Goal: Entertainment & Leisure: Consume media (video, audio)

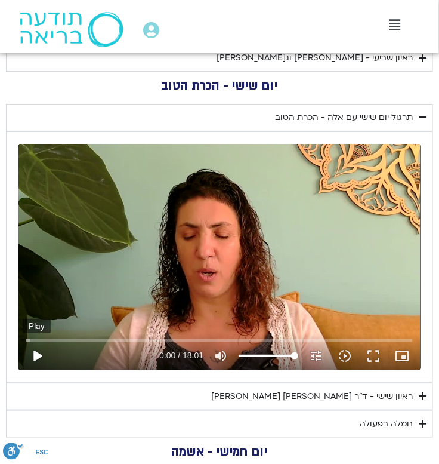
click at [38, 356] on button "play_arrow" at bounding box center [37, 355] width 29 height 29
click at [346, 354] on icon "slow_motion_video" at bounding box center [345, 355] width 14 height 14
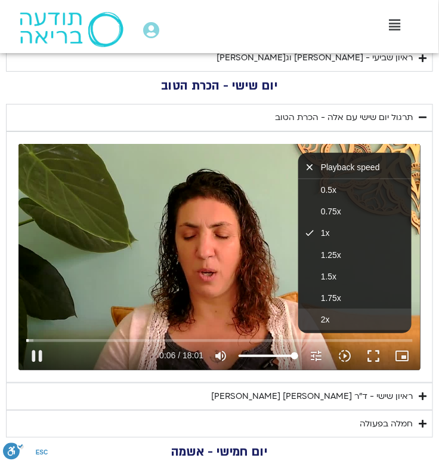
click at [336, 315] on button "2x" at bounding box center [354, 318] width 113 height 21
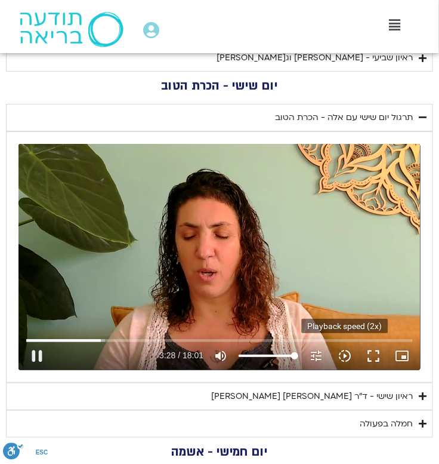
click at [344, 357] on icon "slow_motion_video" at bounding box center [345, 355] width 14 height 14
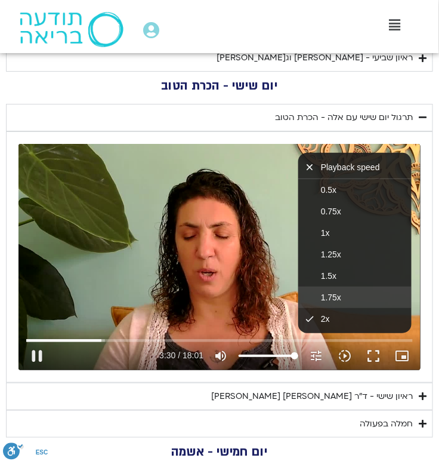
click at [344, 292] on button "1.75x" at bounding box center [354, 296] width 113 height 21
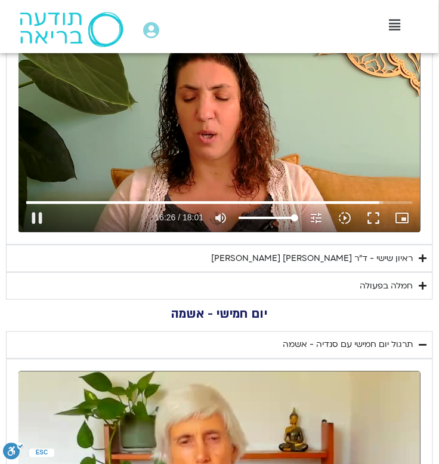
scroll to position [979, 0]
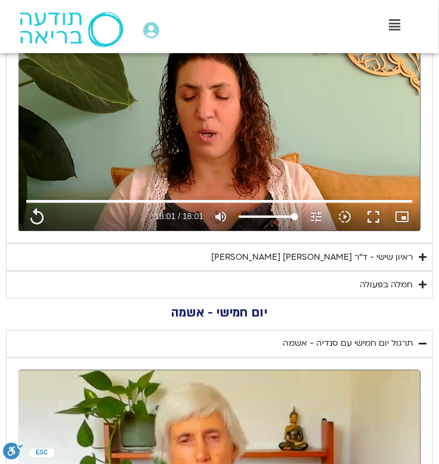
click at [422, 255] on icon "Accordion. Open links with Enter or Space, close with Escape, and navigate with…" at bounding box center [423, 256] width 8 height 9
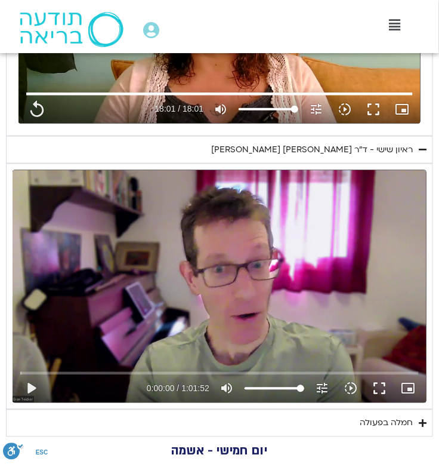
scroll to position [1089, 0]
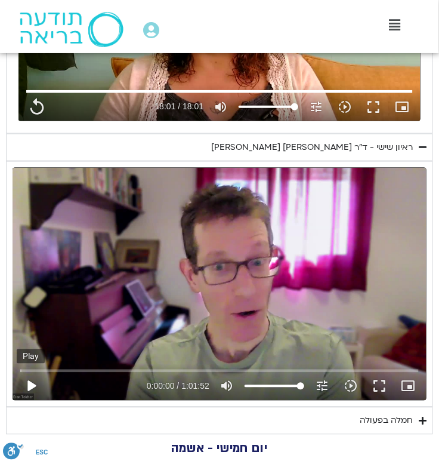
click at [33, 385] on button "play_arrow" at bounding box center [31, 386] width 29 height 29
type input "1081.16"
type input "0.000803"
type input "1081.16"
type input "0.112927"
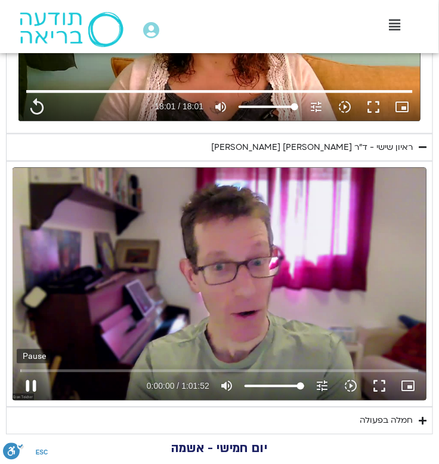
type input "1081.16"
type input "0.243663"
type input "1081.16"
type input "0.398496"
type input "1081.16"
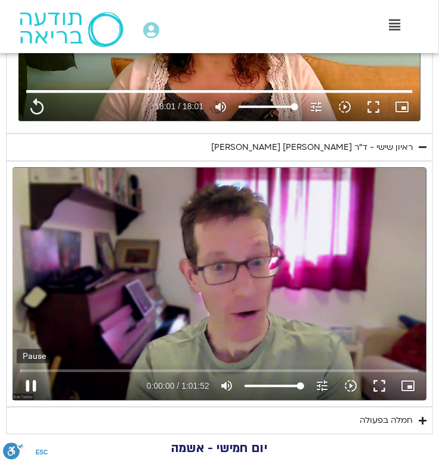
type input "0.52935"
type input "1081.16"
type input "0.662882"
type input "1081.16"
type input "0.789026"
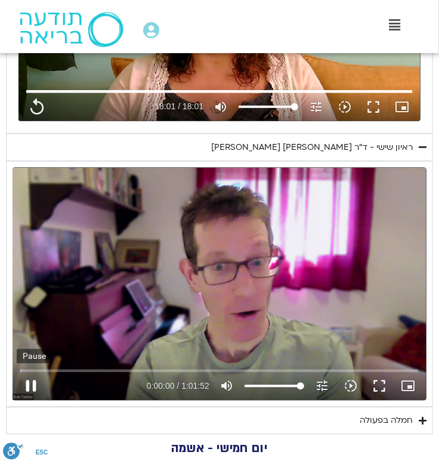
type input "1081.16"
type input "0.915615"
type input "1081.16"
type input "1.04092"
type input "1081.16"
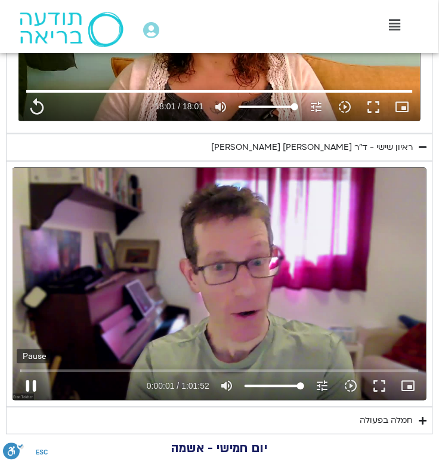
type input "1.166608"
type input "1081.16"
type input "1.291977"
type input "1081.16"
type input "1.419898"
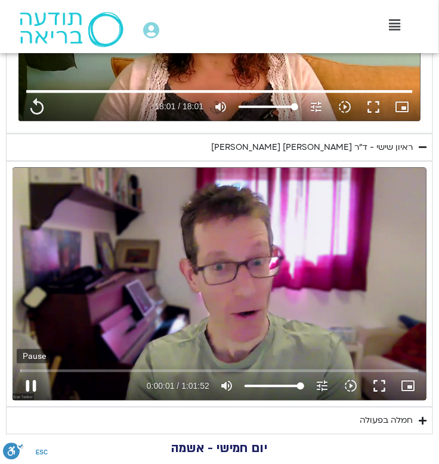
type input "1081.16"
type input "1.546798"
type input "1081.16"
type input "1.672954"
type input "1081.16"
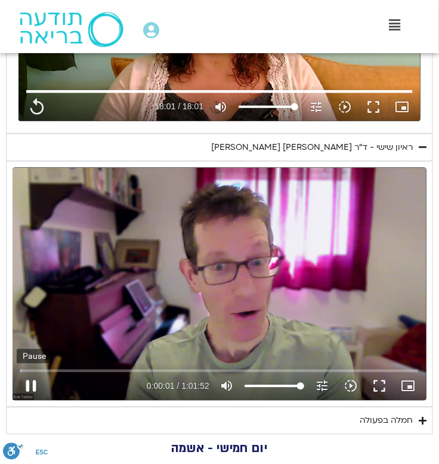
type input "1.804832"
type input "1081.16"
type input "1.931072"
type input "1081.16"
type input "2.056786"
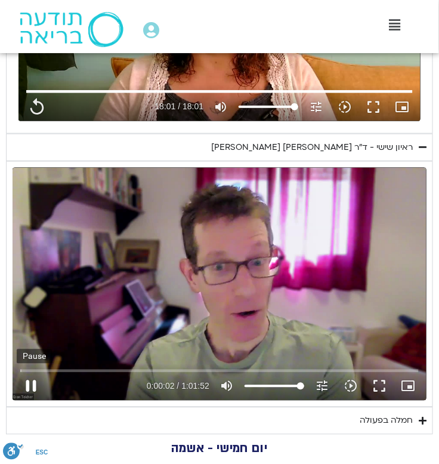
type input "1081.16"
type input "2.183191"
type input "1081.16"
type input "2.30858"
type input "1081.16"
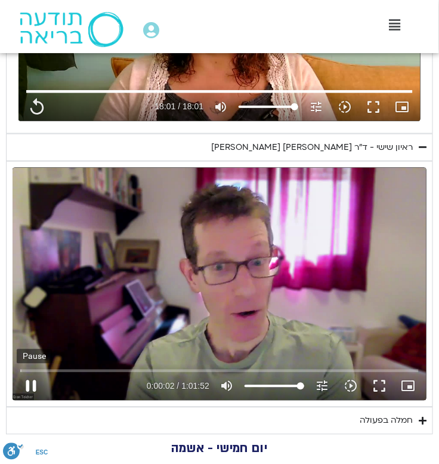
type input "2.436586"
type input "1081.16"
type input "2.752773"
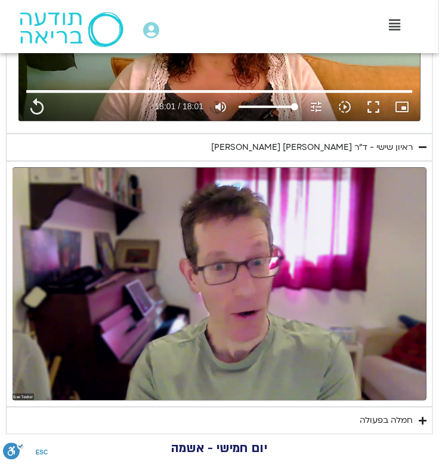
type input "1081.16"
type input "3.901381"
type input "1081.16"
type input "4.073661"
type input "1081.16"
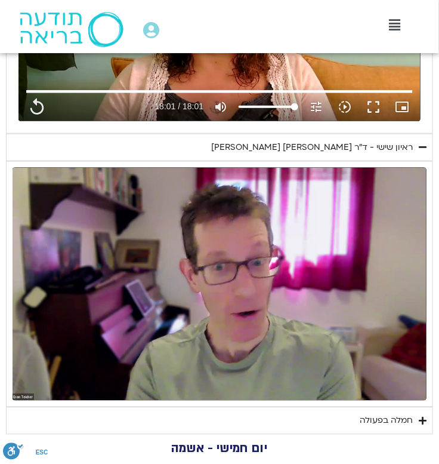
type input "4.180232"
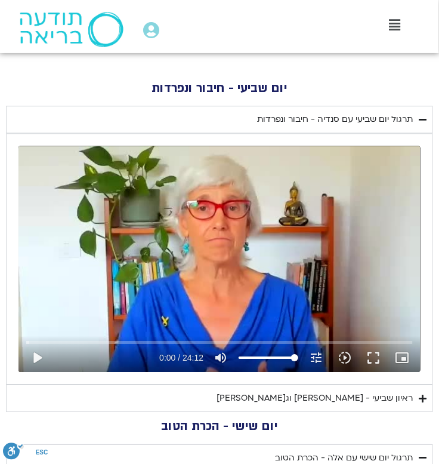
scroll to position [496, 0]
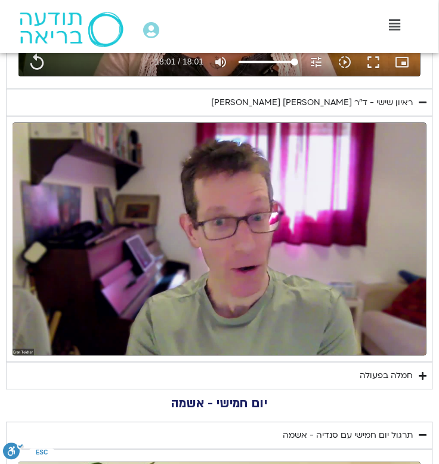
type input "1081.16"
type input "296.946969"
type input "1081.16"
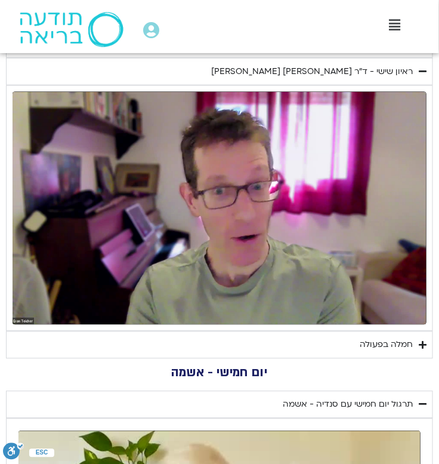
type input "297.001394"
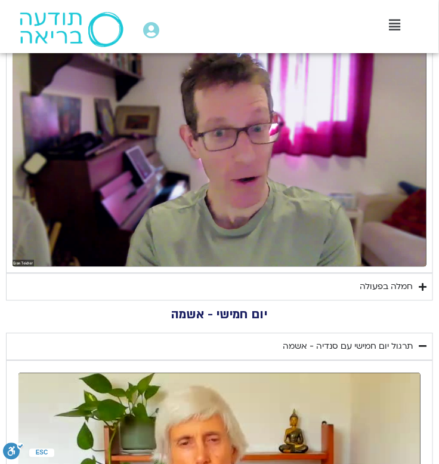
type input "1081.16"
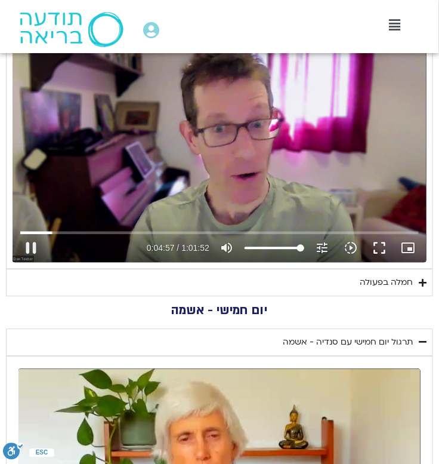
type input "297.131453"
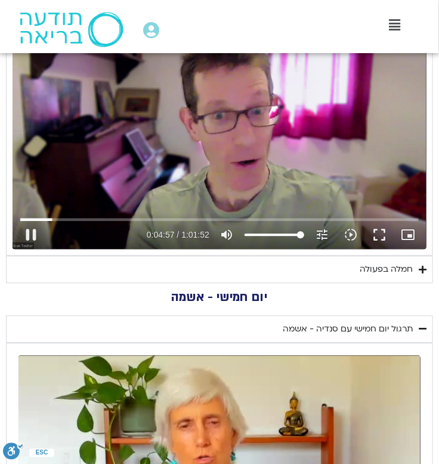
type input "1081.16"
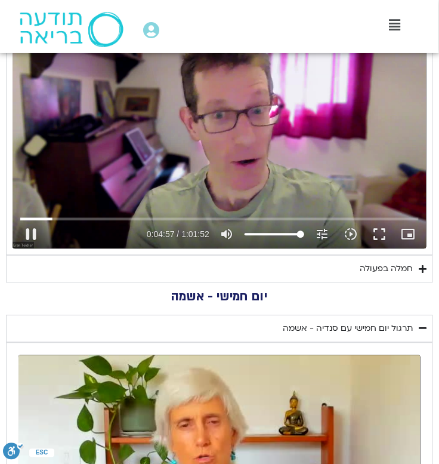
type input "297.263014"
type input "1081.16"
type input "297.391591"
type input "1081.16"
type input "297.524959"
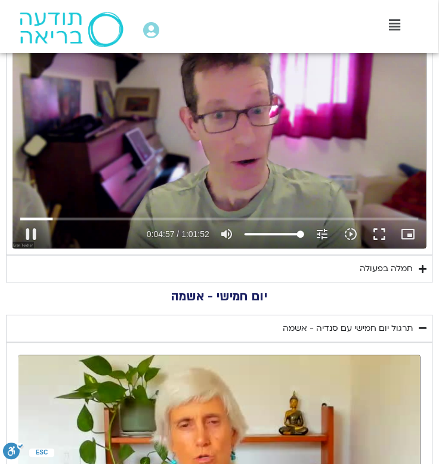
type input "1081.16"
type input "297.651253"
type input "1081.16"
type input "297.776322"
type input "1081.16"
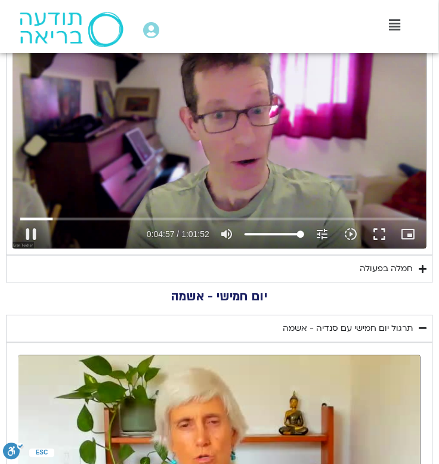
type input "297.902668"
type input "1081.16"
type input "298.028173"
type input "1081.16"
type input "298.205361"
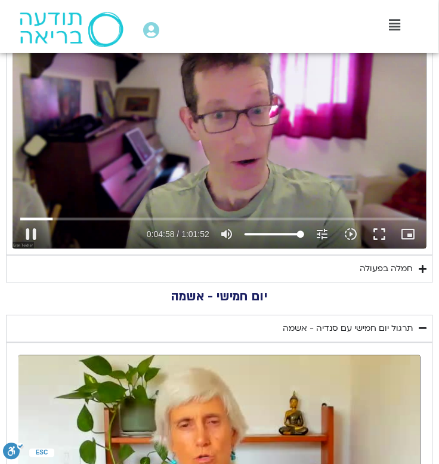
type input "1081.16"
type input "298.353814"
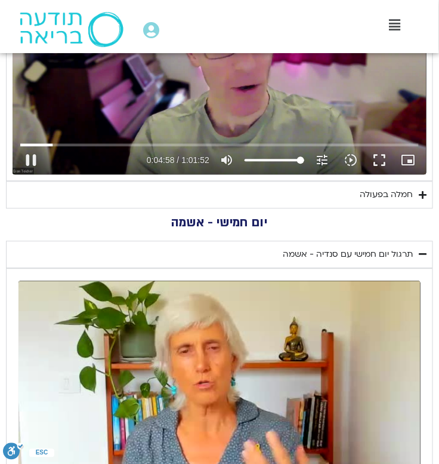
type input "1081.16"
type input "298.497978"
type input "1081.16"
type input "298.63783"
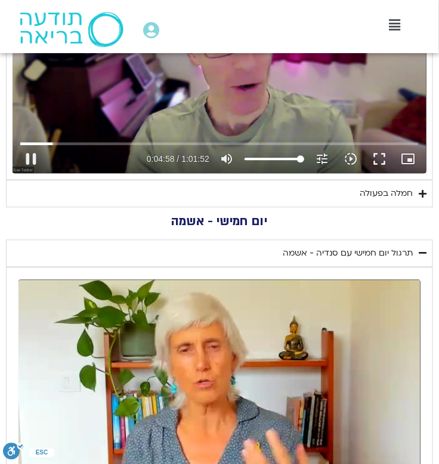
type input "1081.16"
type input "298.770816"
type input "1081.16"
type input "298.896518"
type input "1081.16"
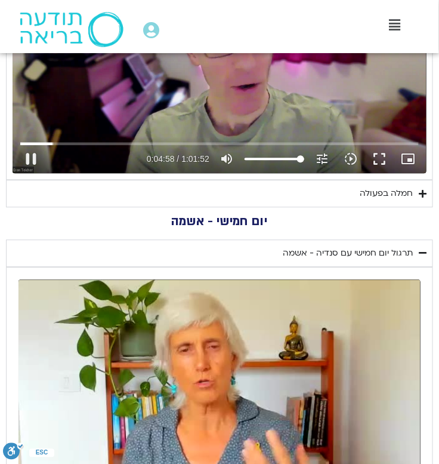
type input "299.023066"
type input "1081.16"
type input "299.149253"
type input "1081.16"
type input "299.275865"
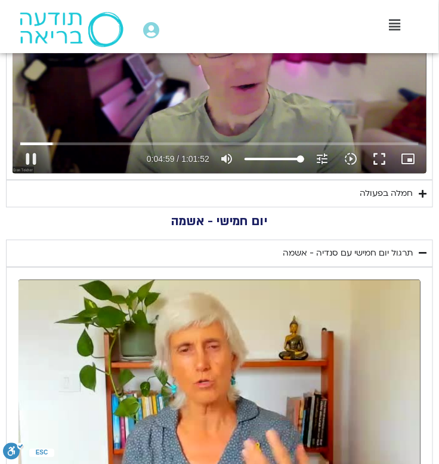
type input "1081.16"
type input "299.408174"
type input "1081.16"
type input "299.533881"
type input "1081.16"
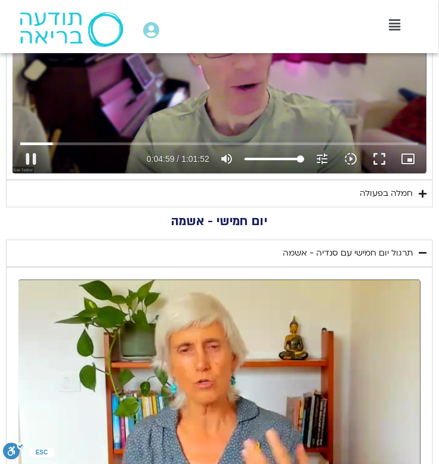
type input "299.659714"
type input "1081.16"
type input "299.790091"
type input "1081.16"
type input "299.918012"
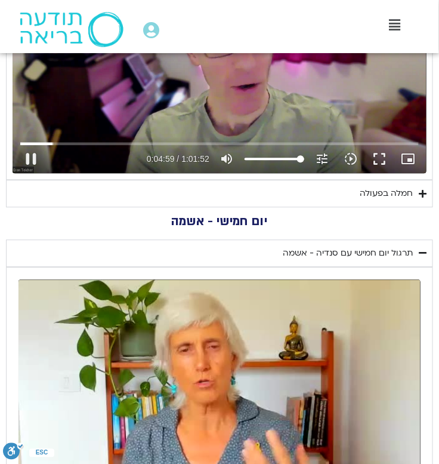
type input "1081.16"
type input "300.04515"
type input "1081.16"
type input "300.173095"
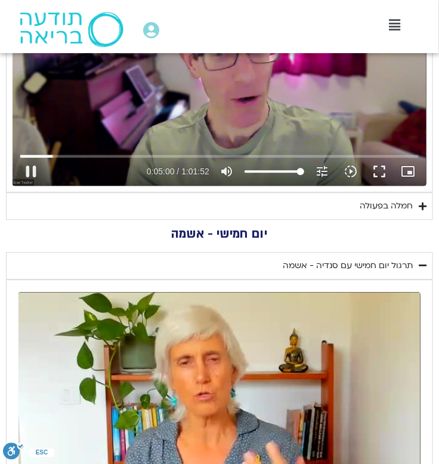
type input "1081.16"
type input "300.298491"
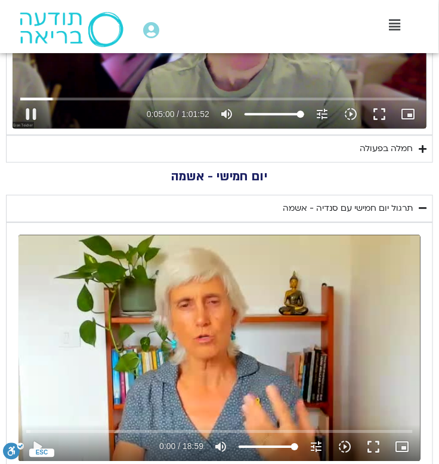
type input "1081.16"
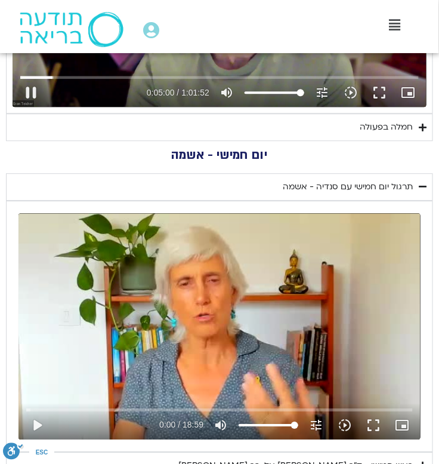
type input "300.426329"
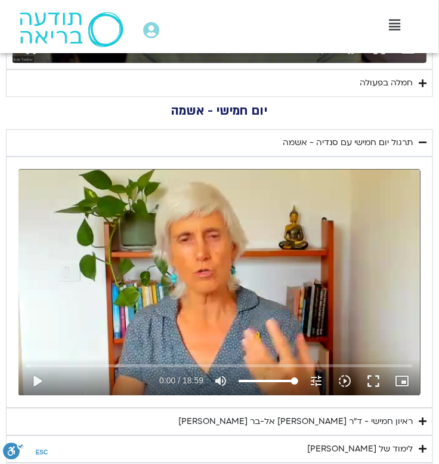
type input "1081.16"
type input "300.563031"
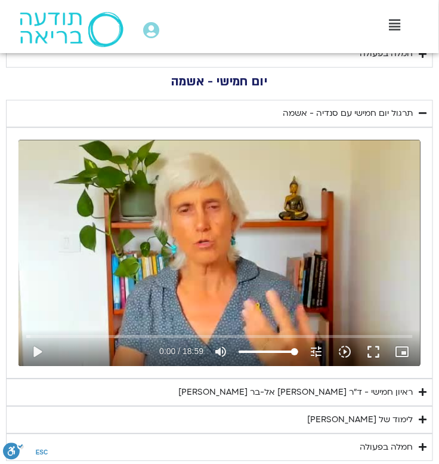
type input "1081.16"
type input "300.693161"
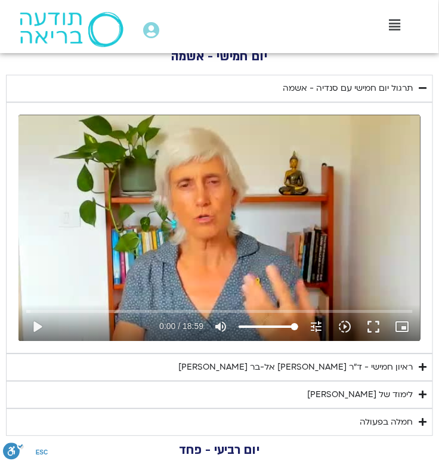
type input "1081.16"
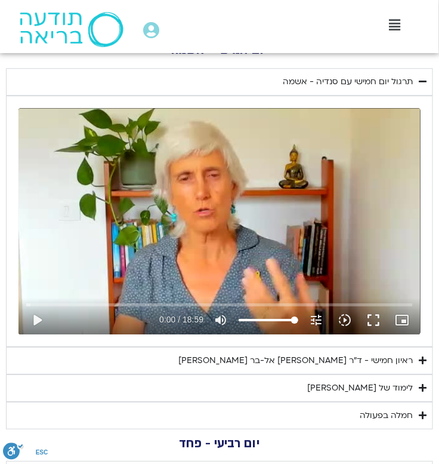
type input "300.826448"
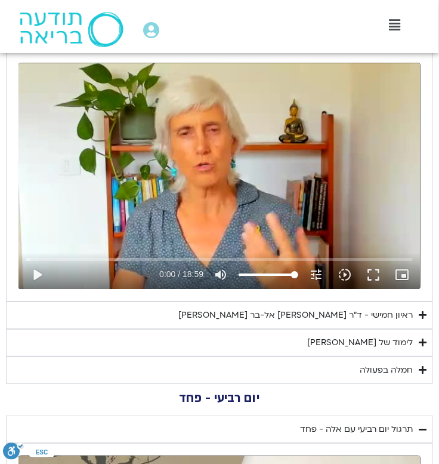
type input "1081.16"
type input "300.952093"
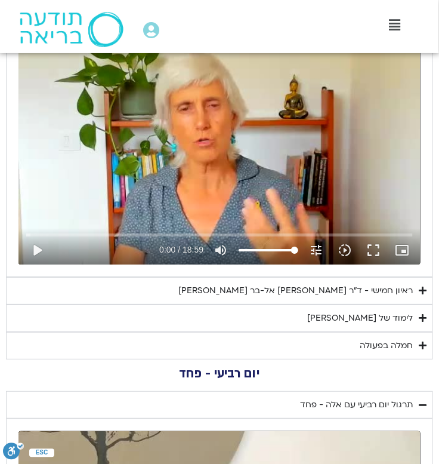
type input "1081.16"
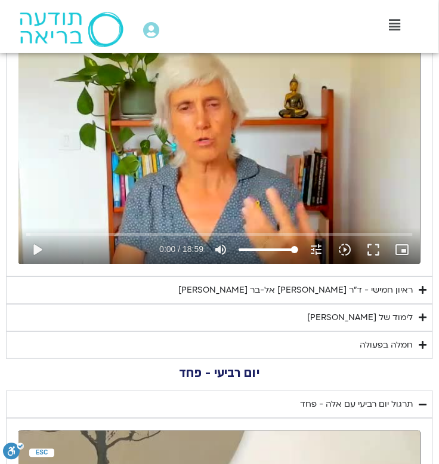
type input "301.081306"
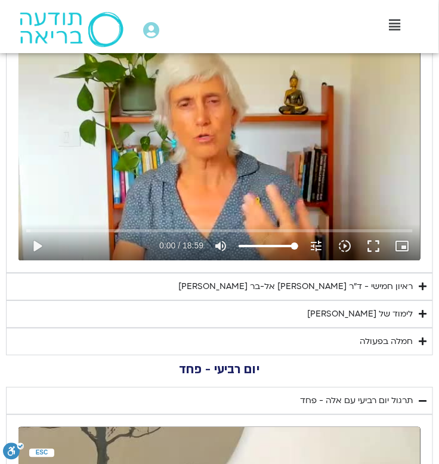
type input "1081.16"
type input "301.207336"
type input "1081.16"
type input "301.33341"
type input "1081.16"
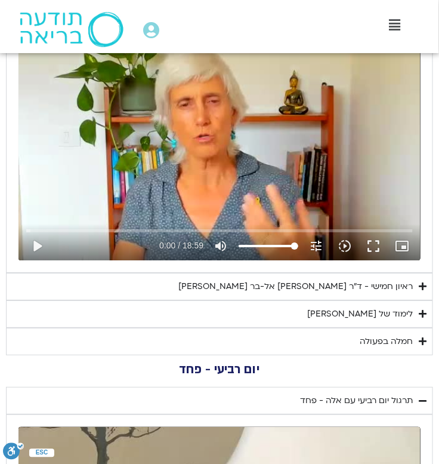
type input "301.461783"
type input "1081.16"
type input "301.592776"
type input "1081.16"
type input "301.720494"
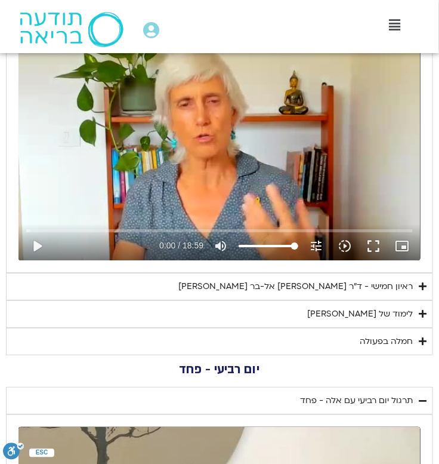
type input "1081.16"
type input "301.846491"
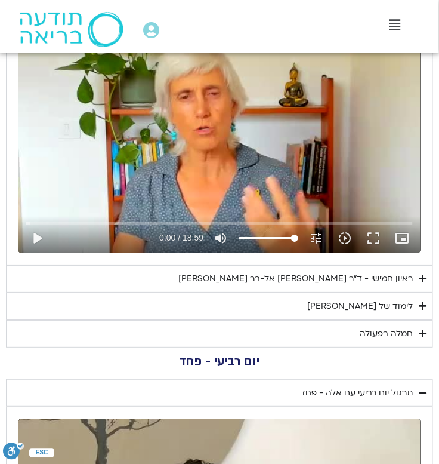
type input "1081.16"
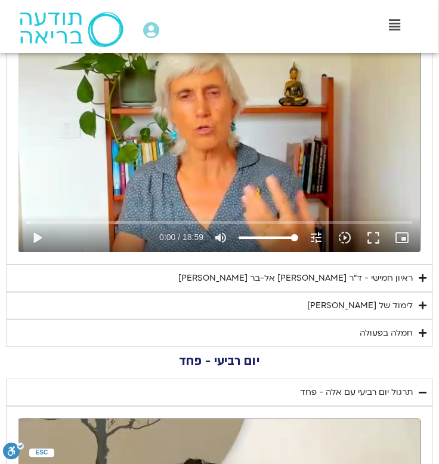
type input "301.975741"
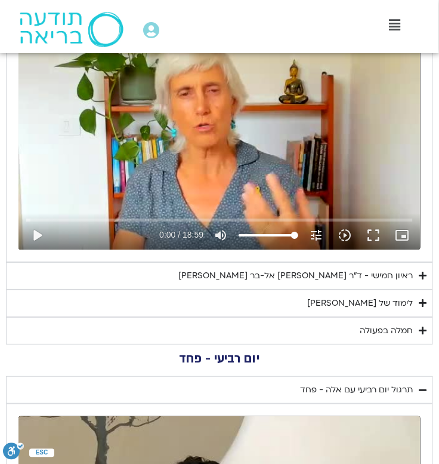
type input "1081.16"
type input "302.108273"
type input "1081.16"
type input "302.239179"
type input "1081.16"
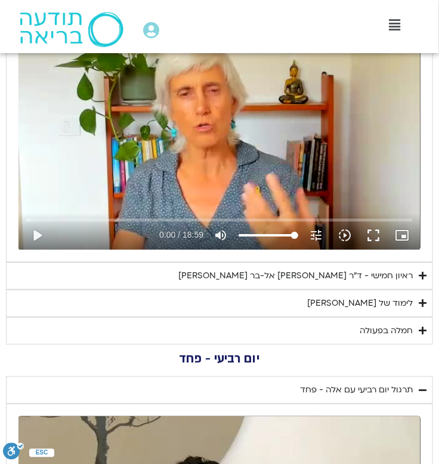
type input "302.36885"
type input "1081.16"
type input "302.494936"
type input "1081.16"
type input "302.620605"
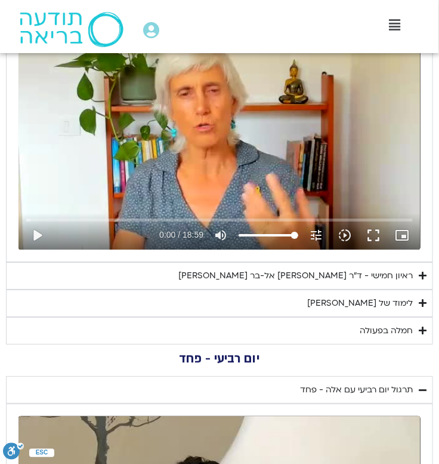
type input "1081.16"
type input "302.760551"
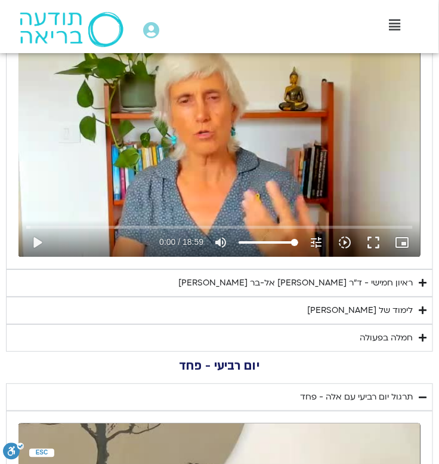
type input "1081.16"
type input "302.88602"
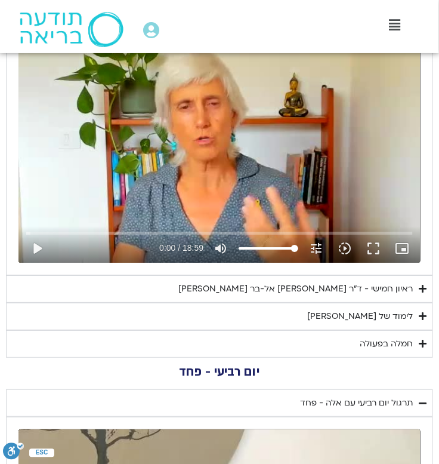
type input "1081.16"
type input "303.011685"
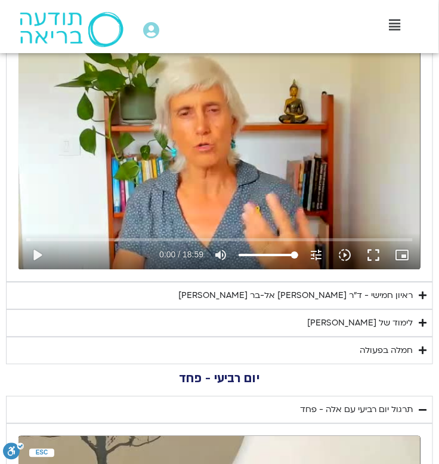
type input "1081.16"
type input "303.140036"
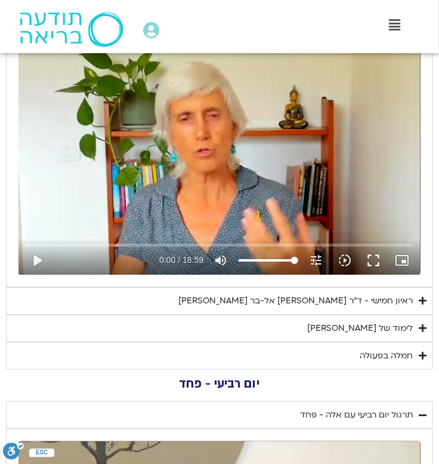
type input "1081.16"
type input "303.270513"
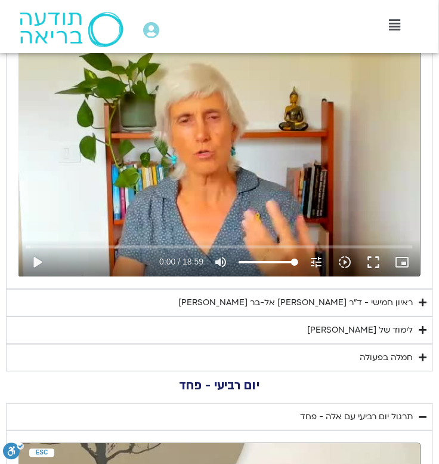
type input "1081.16"
type input "303.396481"
type input "1081.16"
type input "303.529953"
type input "1081.16"
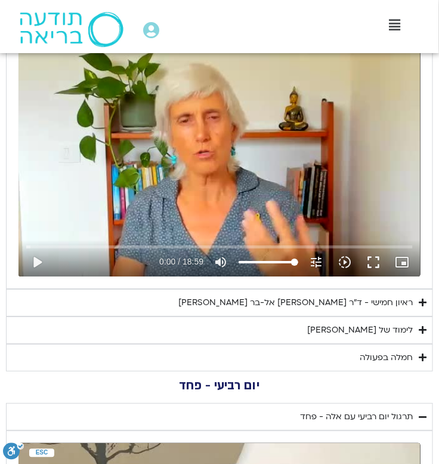
type input "303.663464"
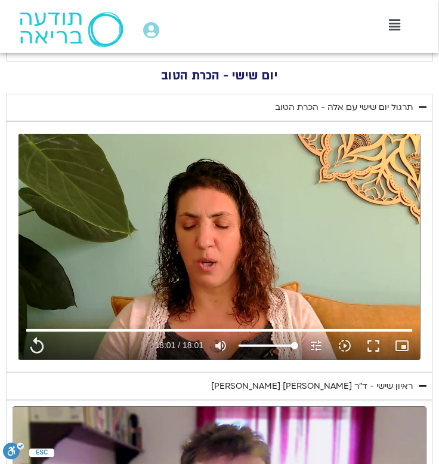
scroll to position [0, 0]
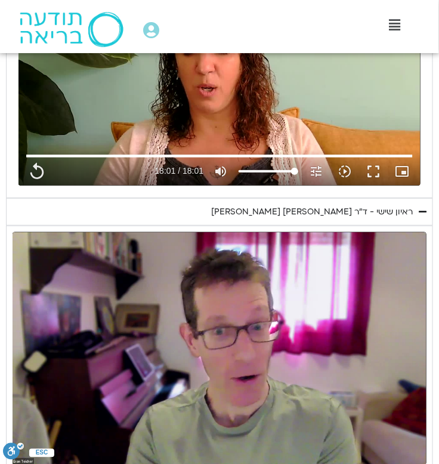
type input "1081.16"
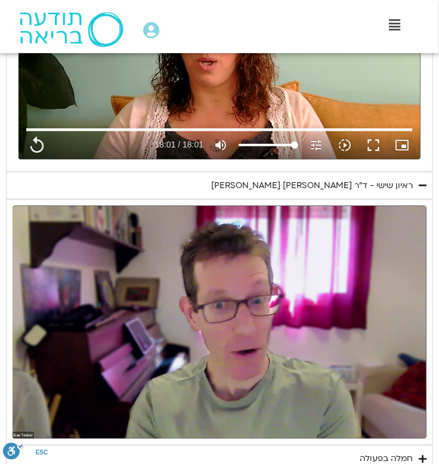
type input "659.788445"
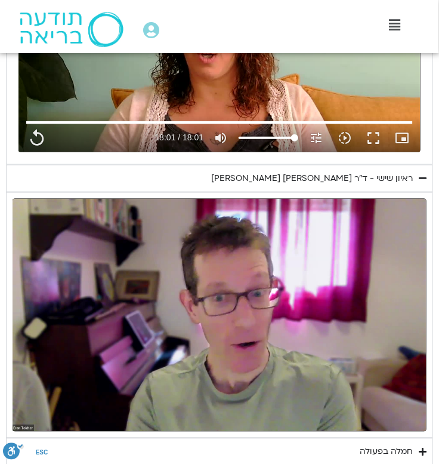
type input "1081.16"
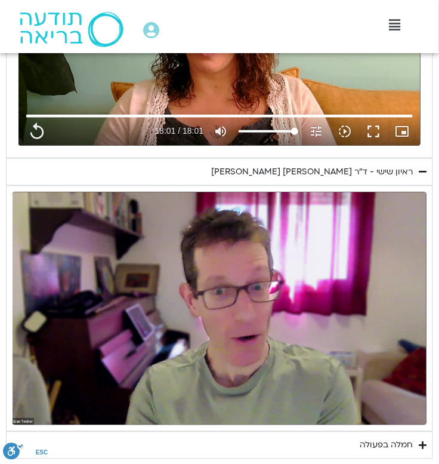
type input "659.831011"
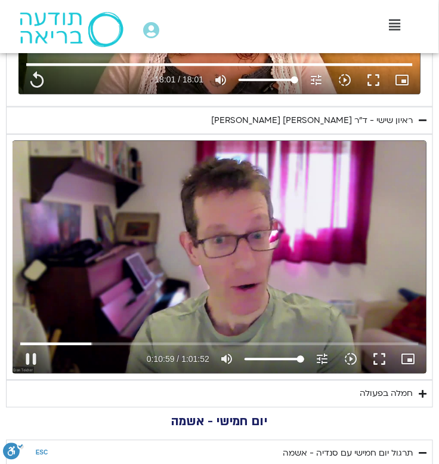
type input "1081.16"
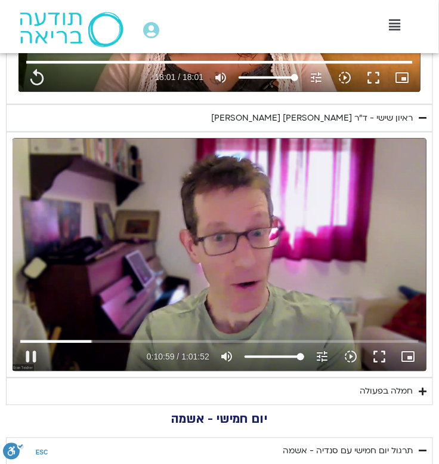
type input "659.959155"
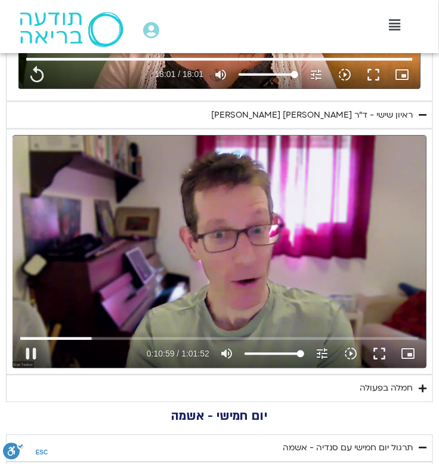
type input "1081.16"
type input "660.084018"
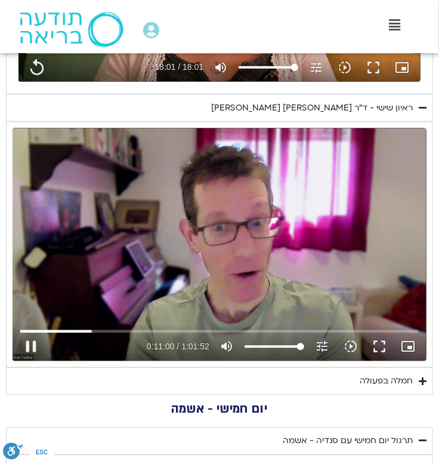
type input "1081.16"
type input "660.212083"
type input "1081.16"
type input "660.371466"
type input "1081.16"
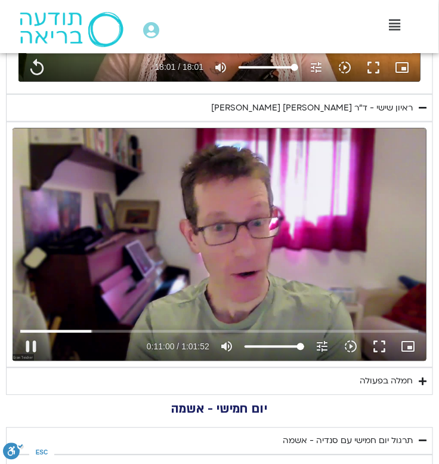
type input "660.497489"
type input "1081.16"
type input "660.623004"
type input "1081.16"
type input "660.748672"
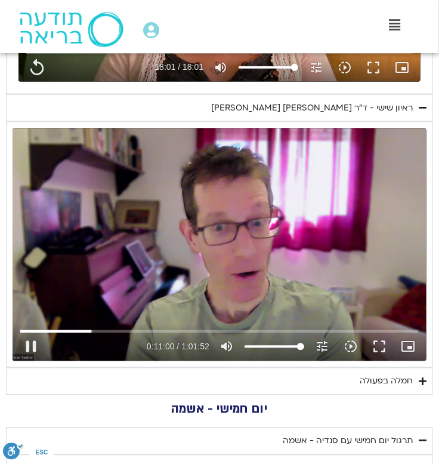
type input "1081.16"
type input "660.874911"
type input "1081.16"
type input "661.000766"
type input "1081.16"
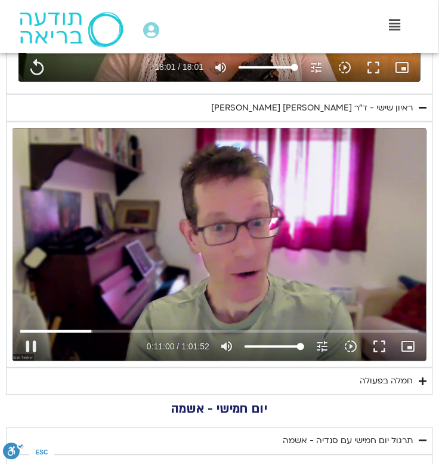
type input "661.126089"
type input "1081.16"
type input "661.260111"
type input "1081.16"
type input "661.388602"
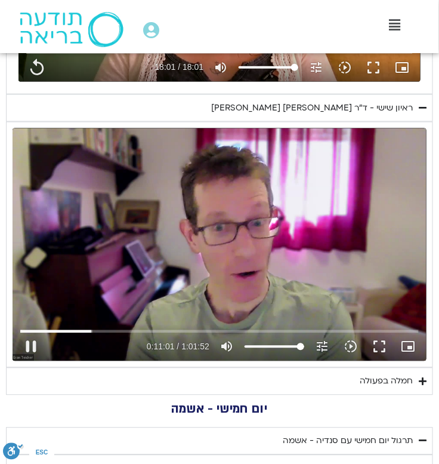
type input "1081.16"
type input "661.518738"
type input "1081.16"
type input "661.644346"
type input "1081.16"
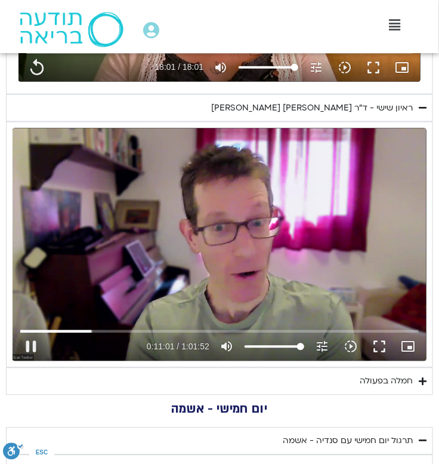
type input "661.775639"
type input "1081.16"
type input "661.90206"
type input "1081.16"
type input "662.029765"
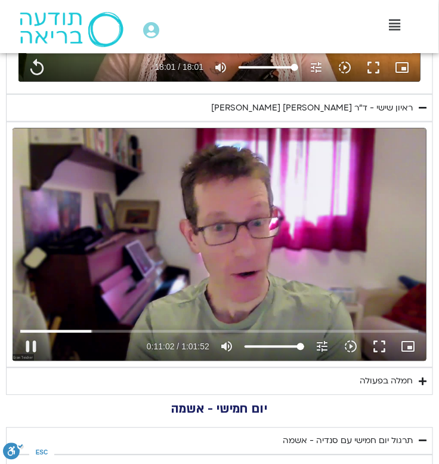
type input "1081.16"
type input "662.155751"
type input "1081.16"
type input "662.281529"
type input "1081.16"
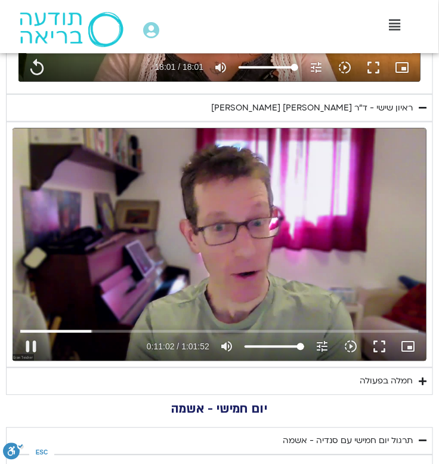
type input "662.407463"
type input "1081.16"
type input "662.533686"
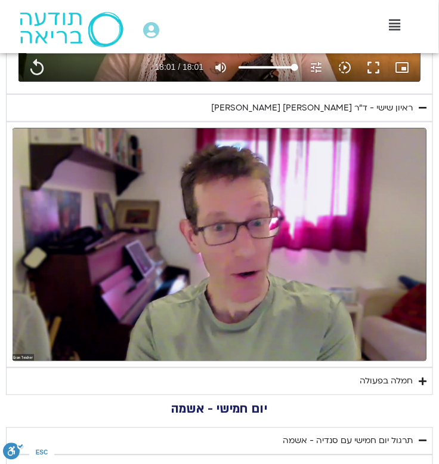
scroll to position [1130, 0]
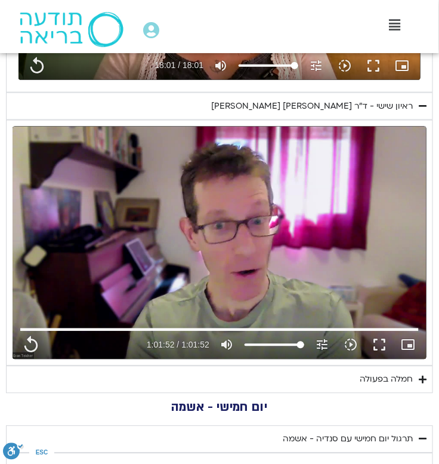
click at [88, 294] on div "Skip Ad 32:08 replay 1:01:52 / 1:01:52 volume_up Mute tune Resolution Auto 720p…" at bounding box center [220, 243] width 414 height 233
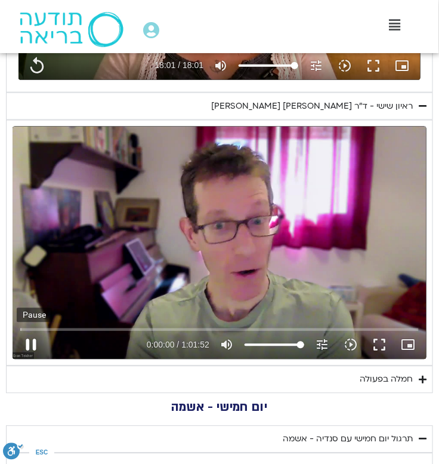
click at [20, 347] on button "pause" at bounding box center [31, 345] width 29 height 29
